Goal: Information Seeking & Learning: Learn about a topic

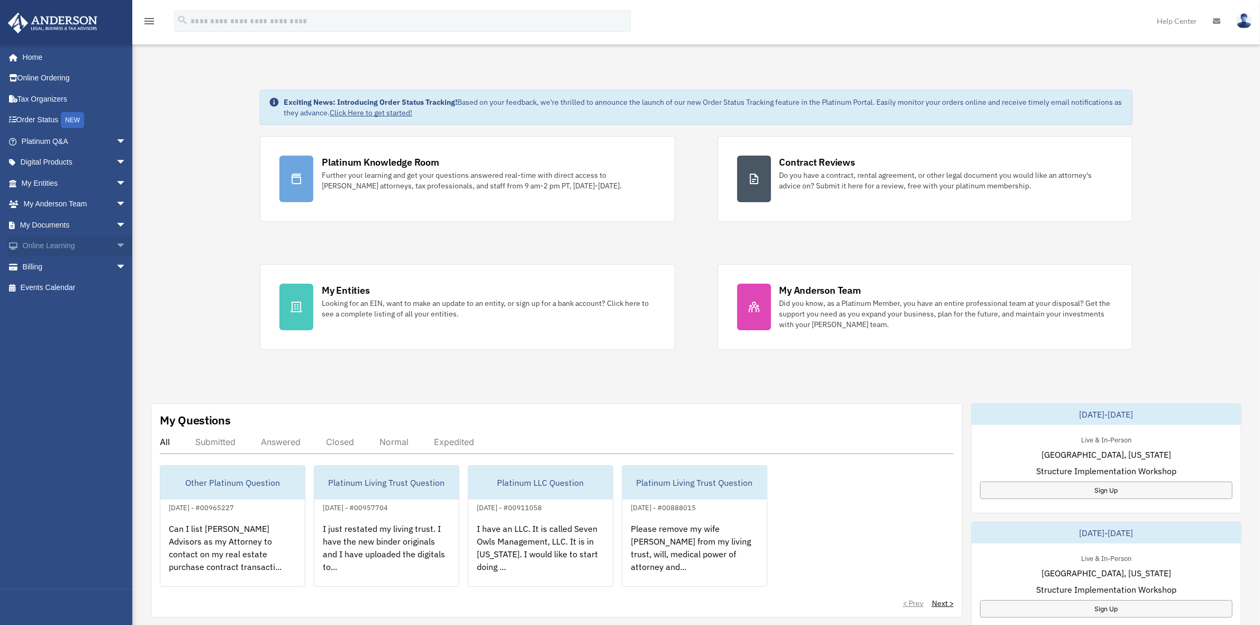
click at [116, 247] on span "arrow_drop_down" at bounding box center [126, 247] width 21 height 22
click at [91, 265] on link "Courses" at bounding box center [79, 266] width 128 height 21
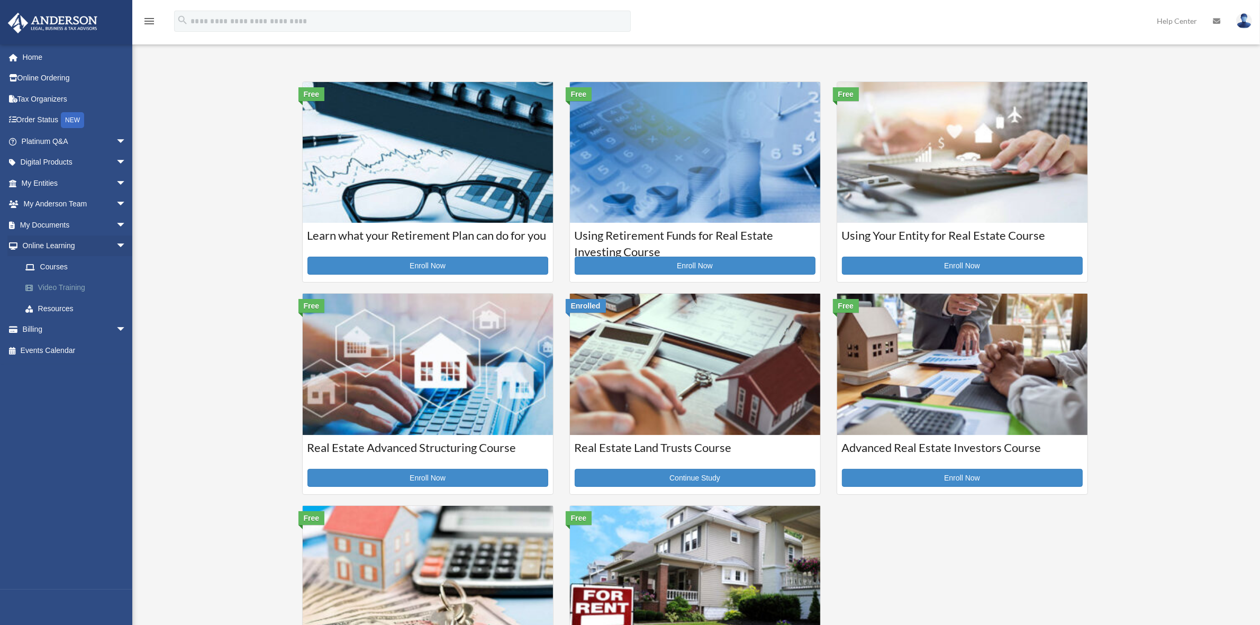
click at [76, 286] on link "Video Training" at bounding box center [79, 287] width 128 height 21
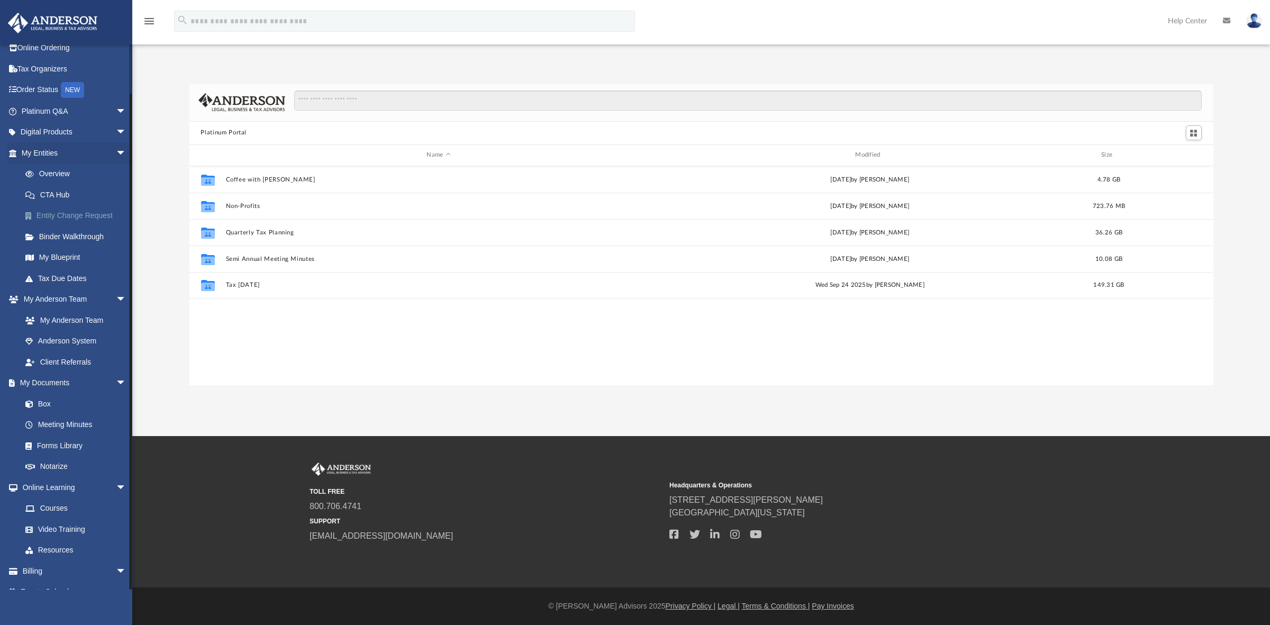
scroll to position [45, 0]
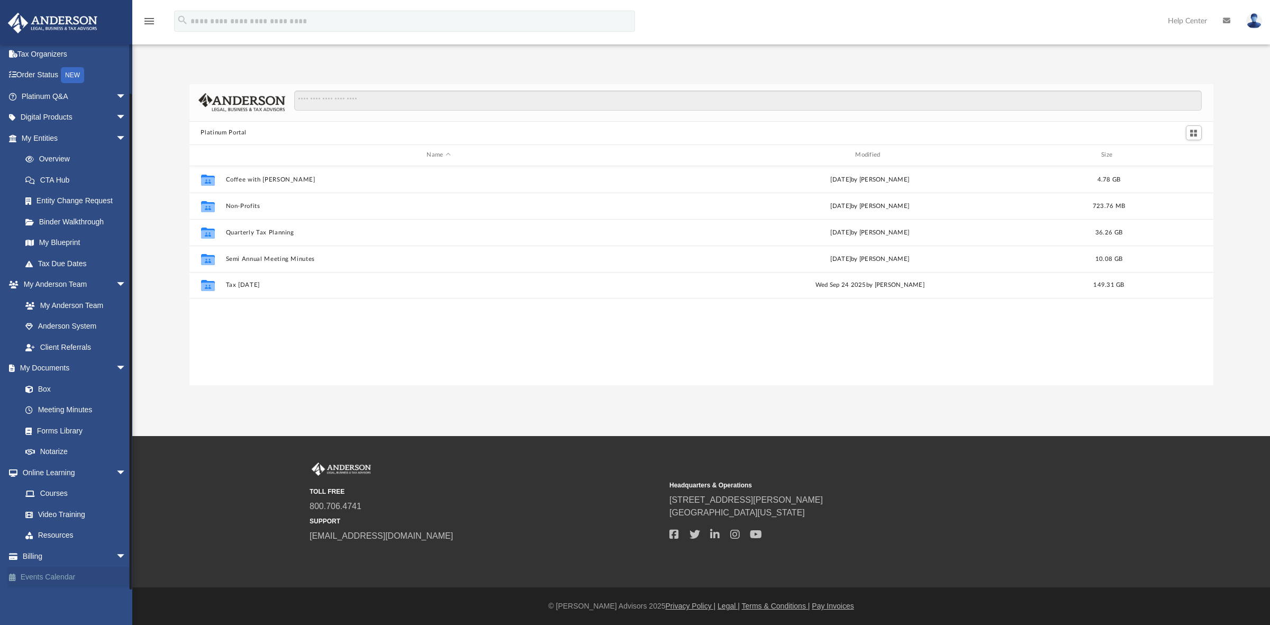
click at [52, 575] on link "Events Calendar" at bounding box center [74, 577] width 135 height 21
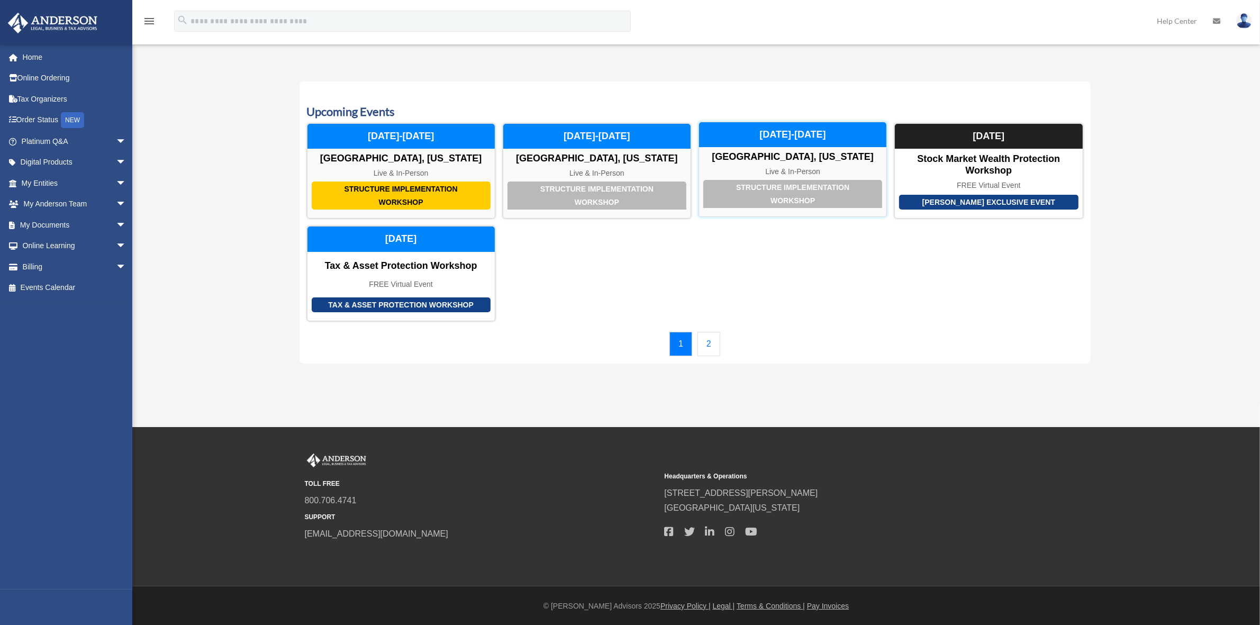
click at [781, 135] on div "October 23-24, 2025" at bounding box center [792, 134] width 187 height 25
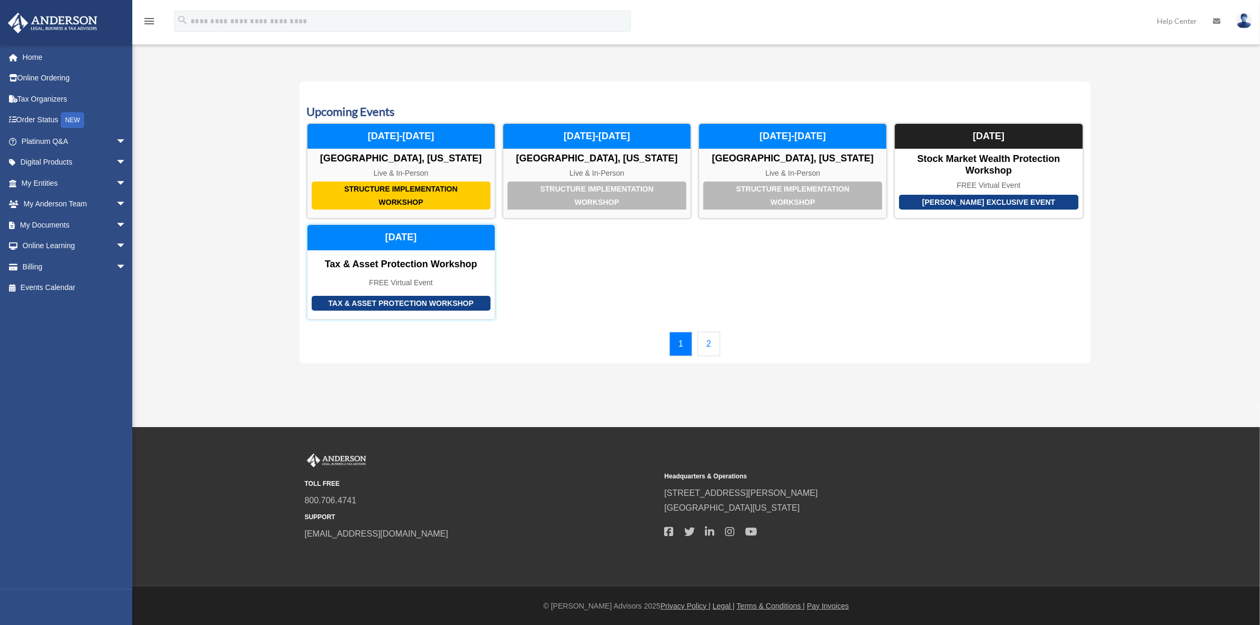
click at [409, 302] on div "Tax & Asset Protection Workshop" at bounding box center [401, 303] width 179 height 15
click at [715, 345] on link "2" at bounding box center [709, 344] width 23 height 24
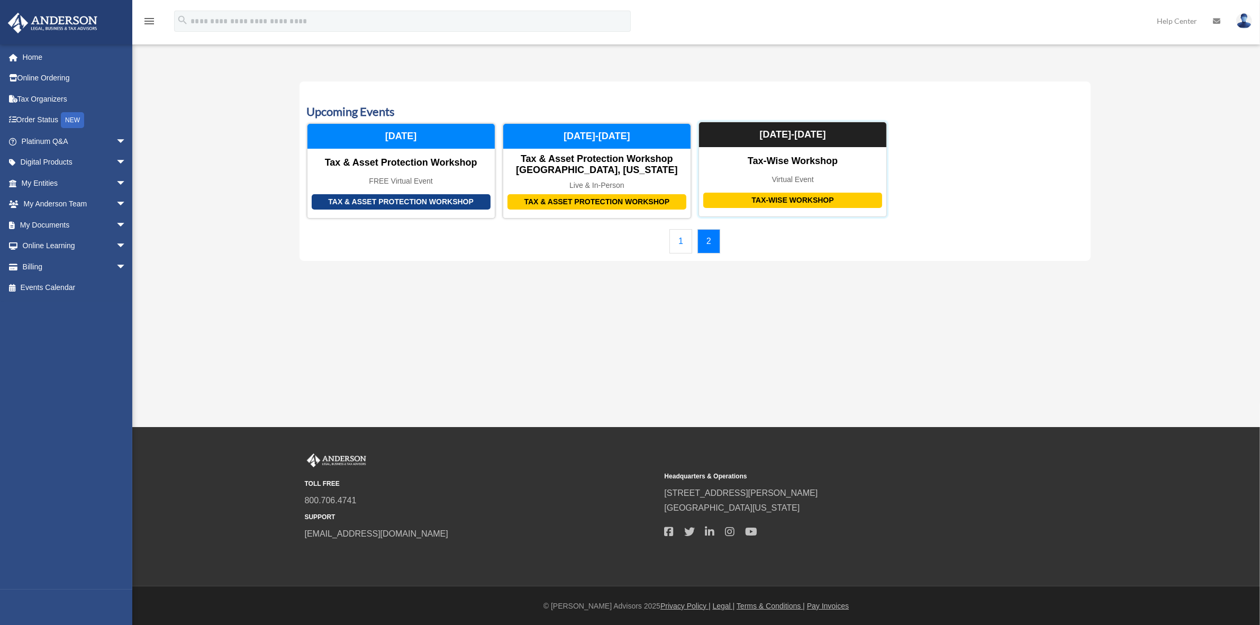
click at [790, 196] on div "Tax-Wise Workshop" at bounding box center [792, 200] width 179 height 15
click at [679, 239] on link "1" at bounding box center [681, 241] width 23 height 24
